Goal: Information Seeking & Learning: Learn about a topic

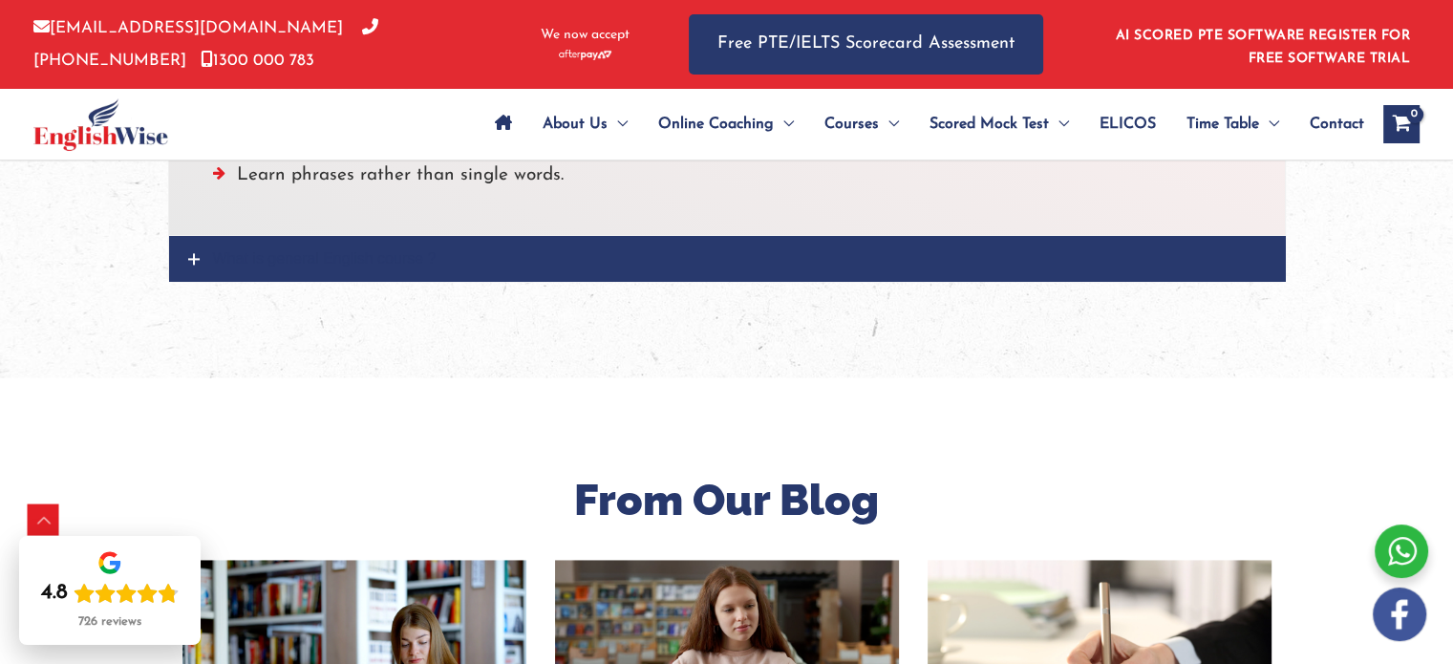
scroll to position [2495, 0]
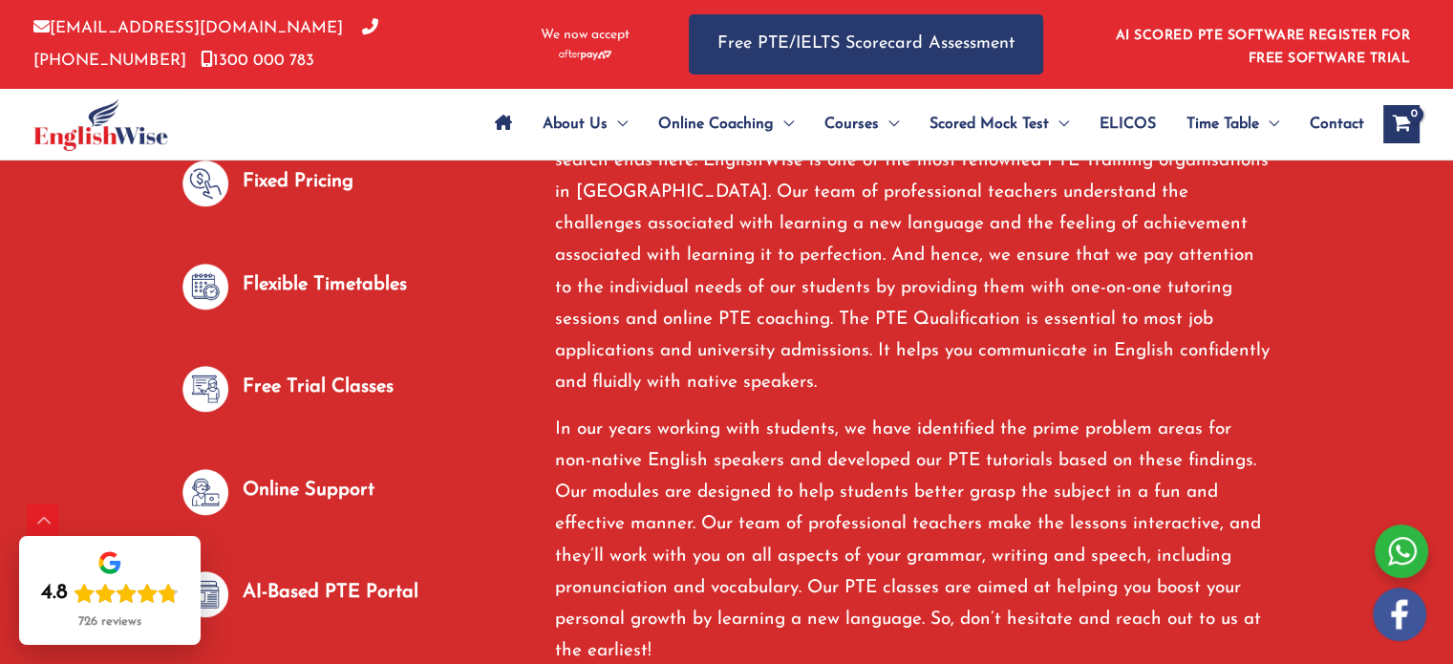
scroll to position [1372, 0]
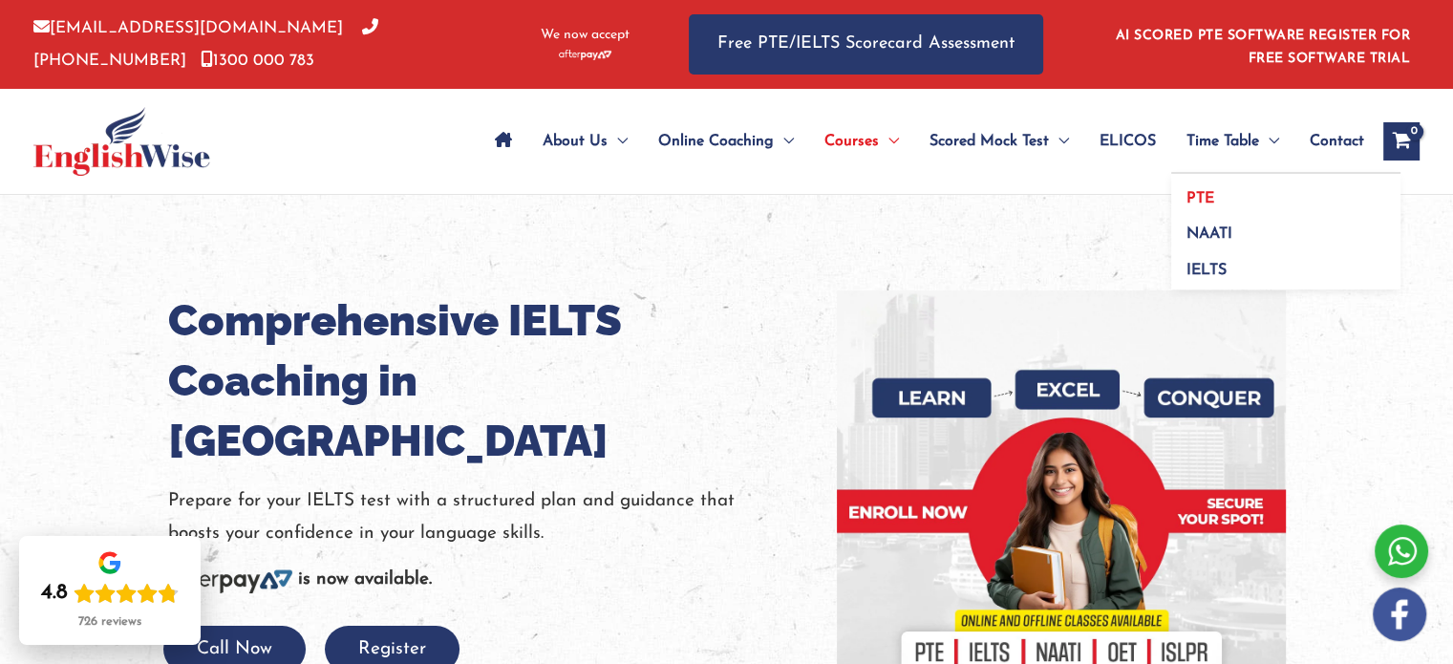
click at [1212, 195] on link "PTE" at bounding box center [1285, 192] width 229 height 36
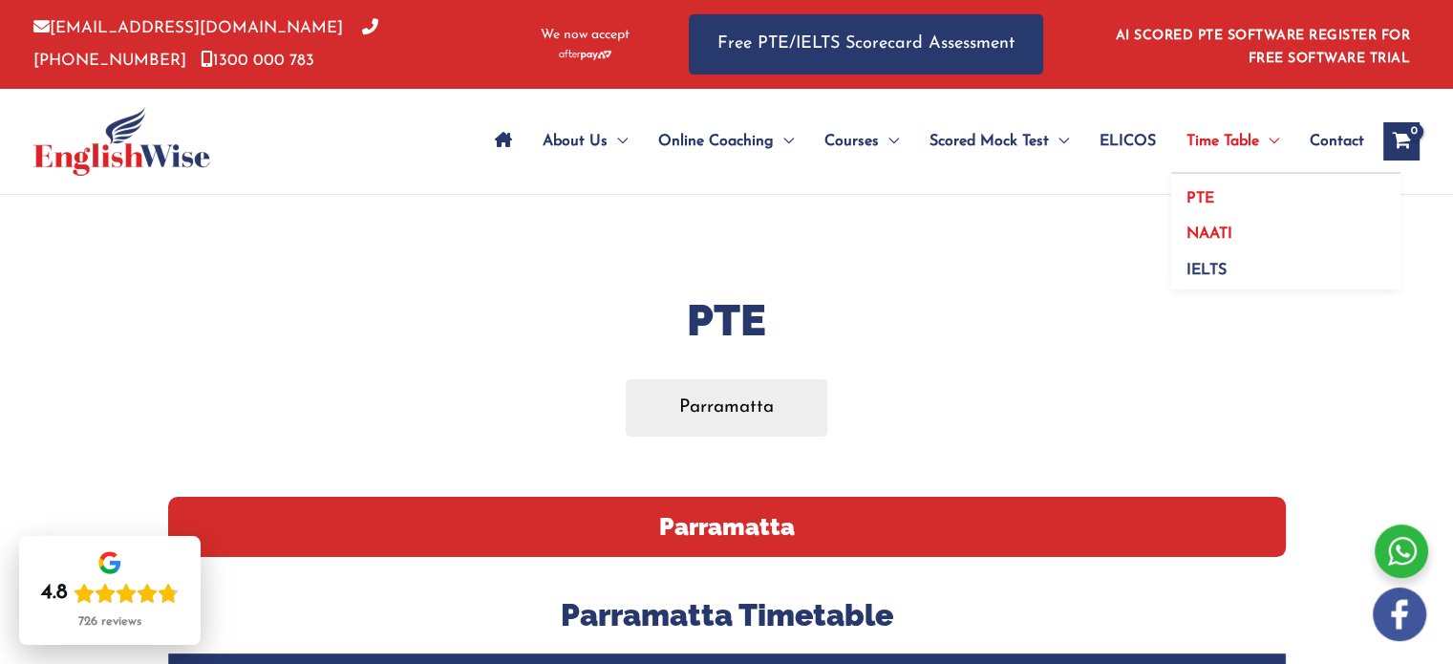
click at [1225, 236] on span "NAATI" at bounding box center [1209, 233] width 46 height 15
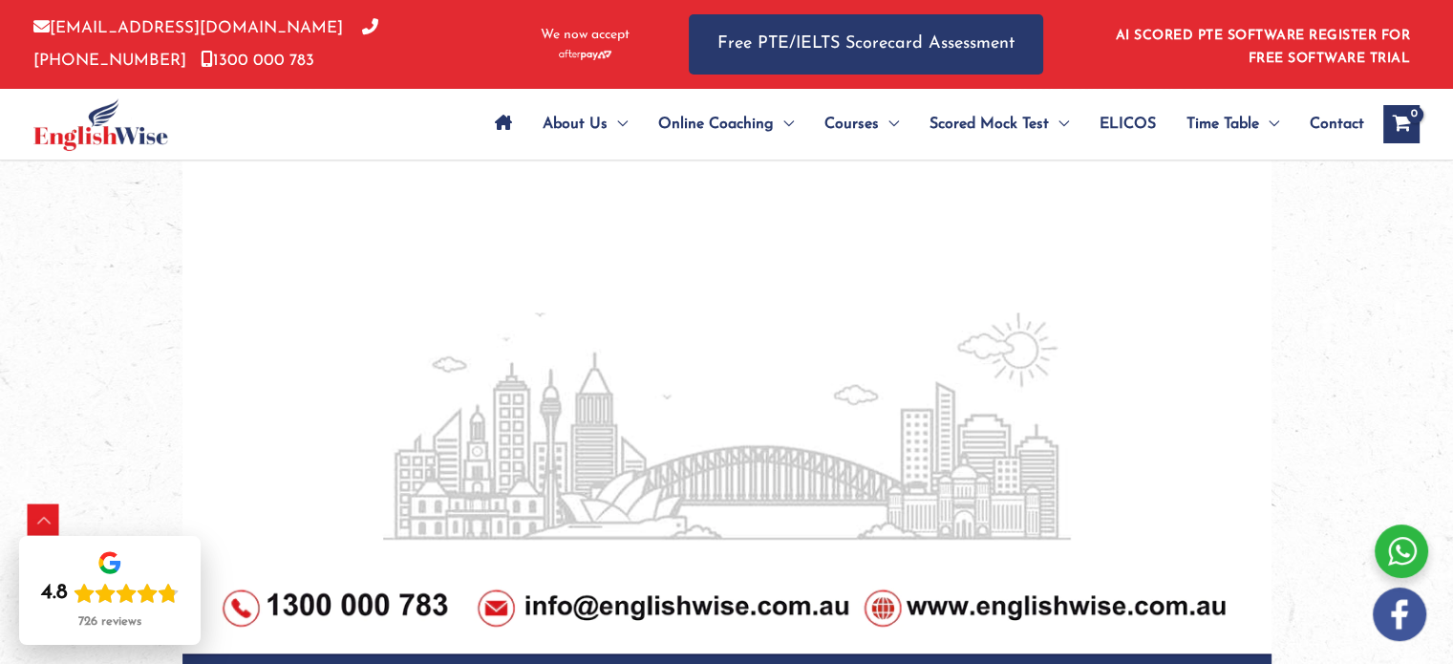
scroll to position [1849, 0]
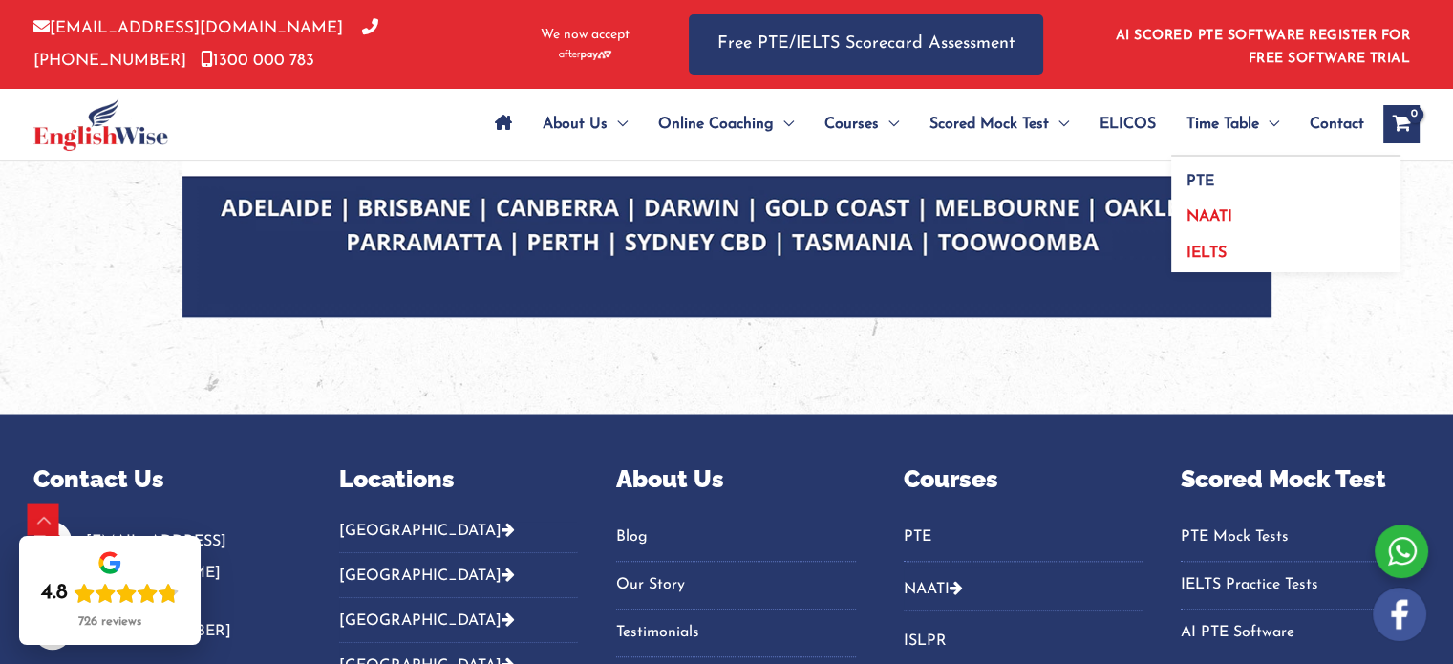
click at [1210, 242] on link "IELTS" at bounding box center [1285, 250] width 229 height 44
